Goal: Task Accomplishment & Management: Complete application form

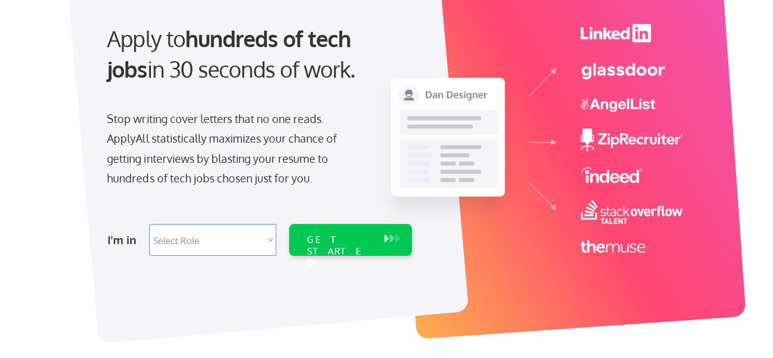
scroll to position [131, 0]
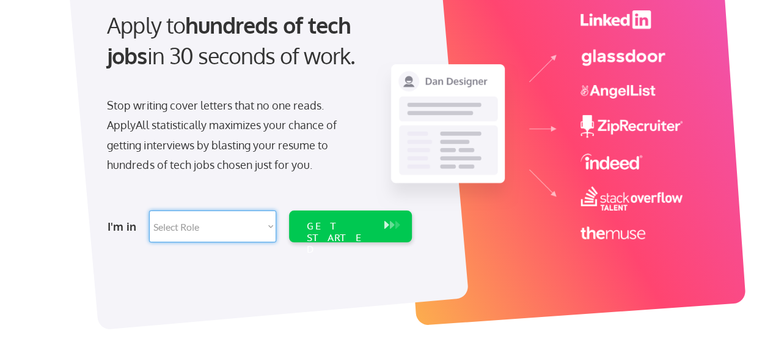
click at [246, 226] on select "Select Role Software Engineering Product Management Customer Success Sales UI/U…" at bounding box center [212, 226] width 127 height 32
select select ""tech_finance_biz_ops_cos""
click at [149, 210] on select "Select Role Software Engineering Product Management Customer Success Sales UI/U…" at bounding box center [212, 226] width 127 height 32
select select ""tech_finance_biz_ops_cos""
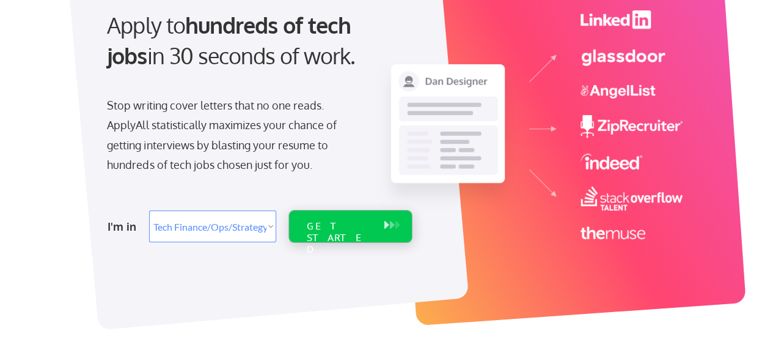
click at [333, 228] on div "GET STARTED" at bounding box center [338, 237] width 65 height 35
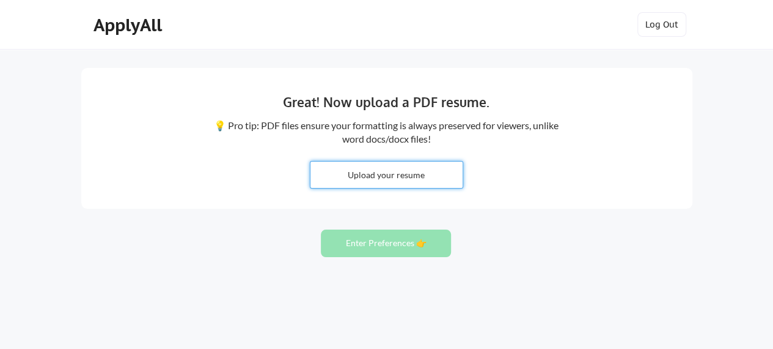
click at [394, 171] on input "file" at bounding box center [387, 174] width 152 height 26
type input "C:\fakepath\Abdikadir Hajji.pdf"
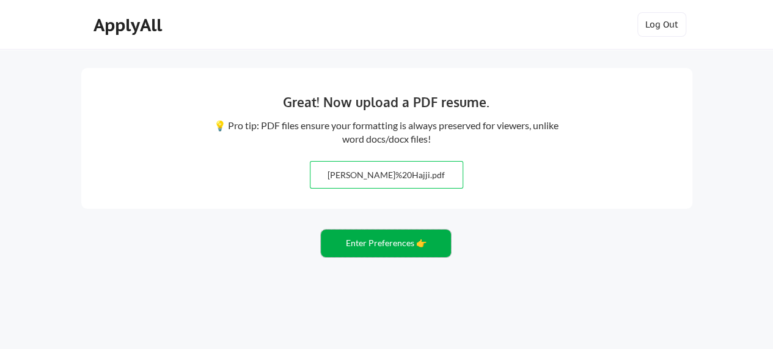
click at [382, 248] on button "Enter Preferences 👉" at bounding box center [386, 243] width 130 height 28
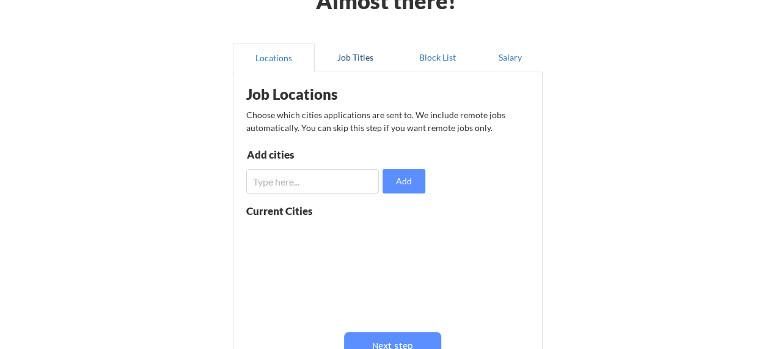
scroll to position [78, 0]
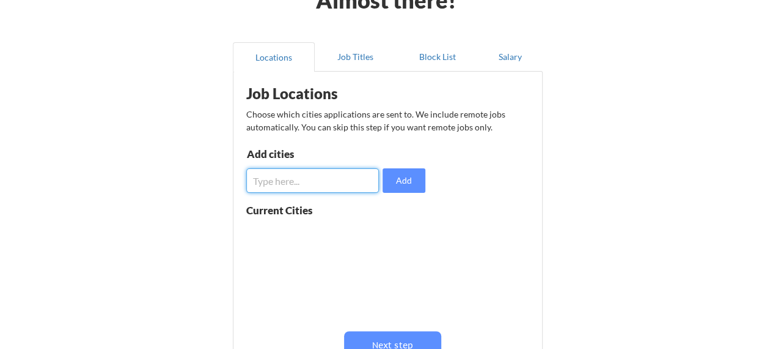
click at [335, 180] on input "input" at bounding box center [312, 180] width 133 height 24
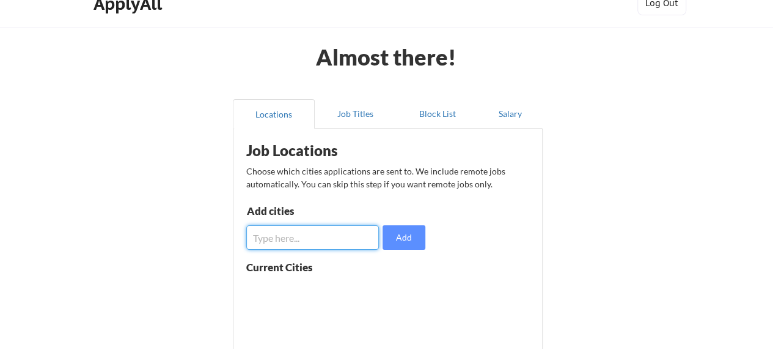
scroll to position [24, 0]
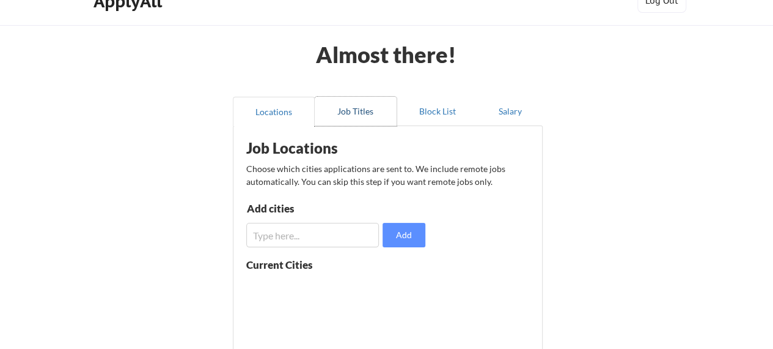
click at [377, 113] on button "Job Titles" at bounding box center [356, 111] width 82 height 29
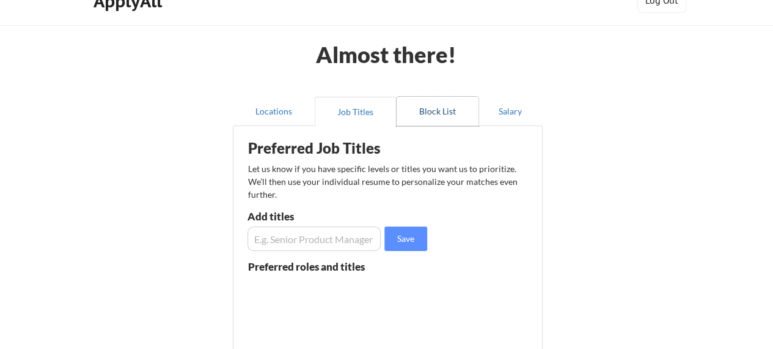
click at [438, 109] on button "Block List" at bounding box center [438, 111] width 82 height 29
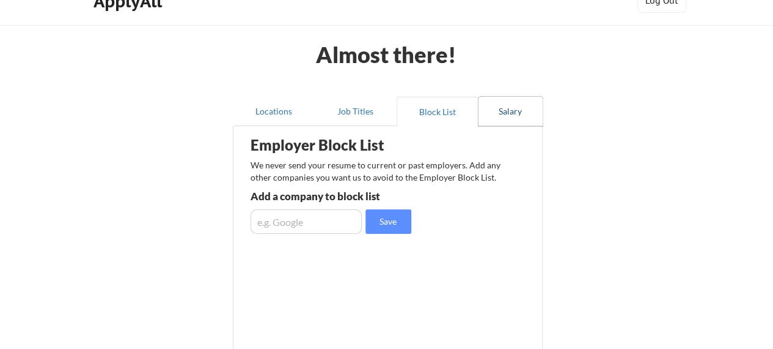
click at [510, 108] on button "Salary" at bounding box center [511, 111] width 64 height 29
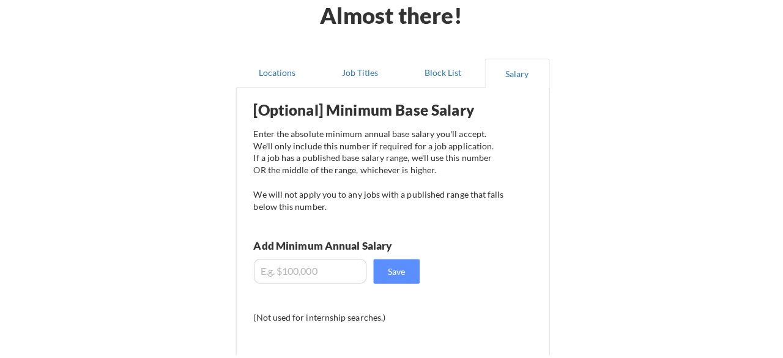
scroll to position [115, 0]
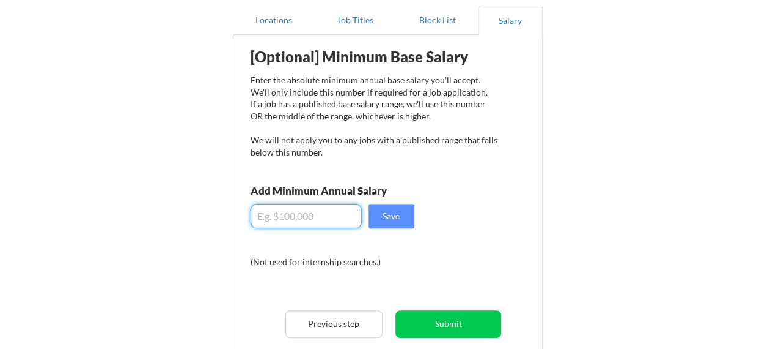
click at [330, 208] on input "input" at bounding box center [306, 216] width 111 height 24
click at [461, 170] on div "[Optional] Minimum Base Salary Enter the absolute minimum annual base salary yo…" at bounding box center [391, 216] width 302 height 350
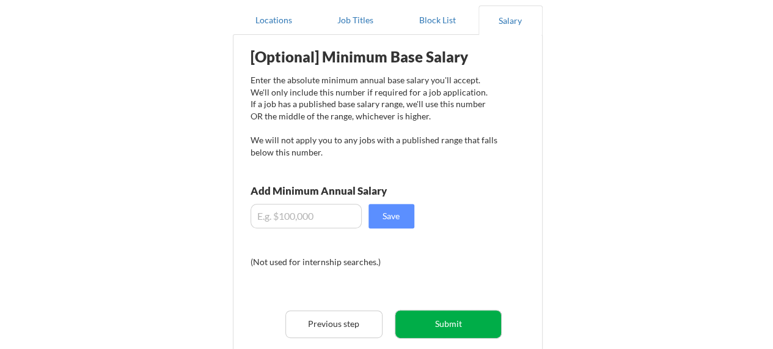
click at [449, 318] on button "Submit" at bounding box center [449, 324] width 106 height 28
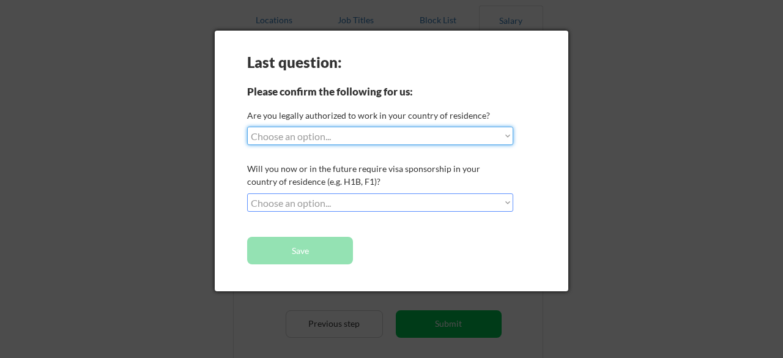
click at [372, 142] on select "Choose an option... Yes, I am a US Citizen Yes, I am a Canadian Citizen Yes, I …" at bounding box center [380, 136] width 266 height 18
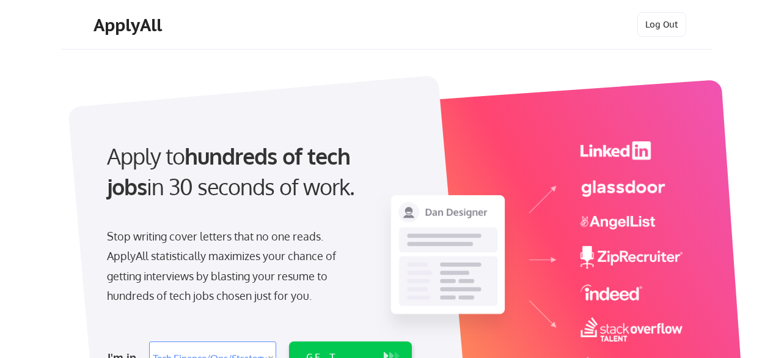
select select ""tech_finance_biz_ops_cos""
